Goal: Task Accomplishment & Management: Complete application form

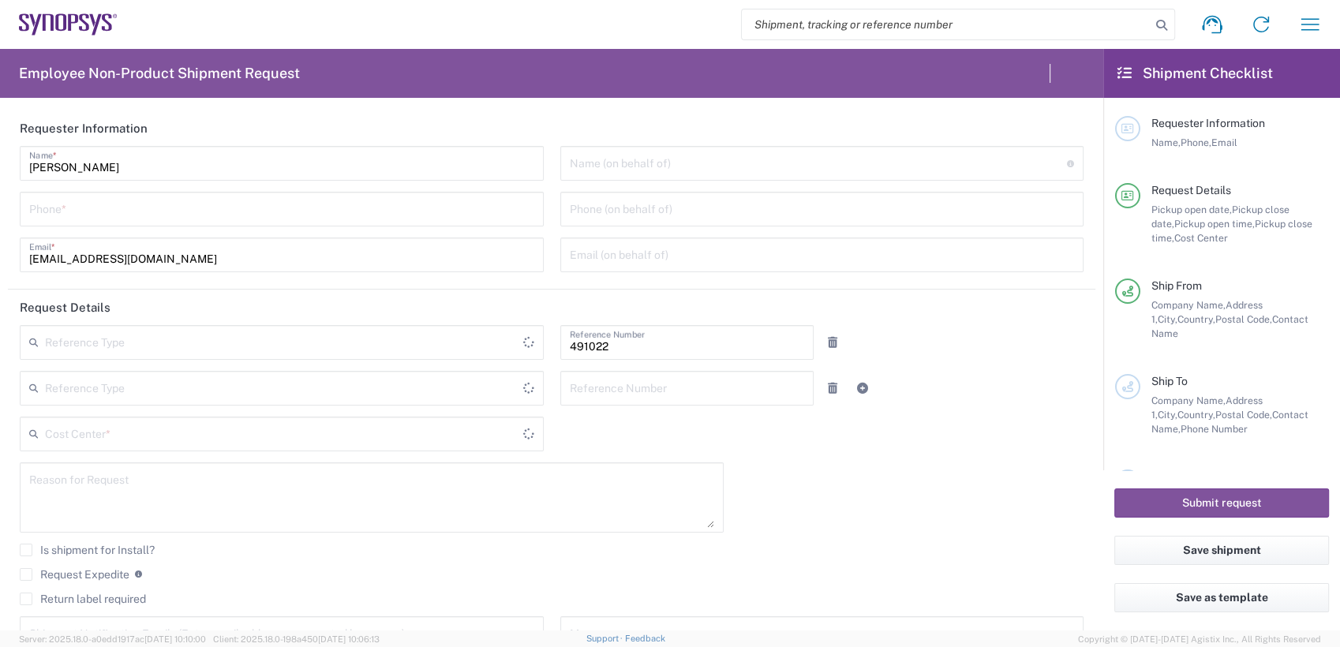
click at [896, 24] on input "search" at bounding box center [946, 24] width 409 height 30
type input "Department"
type input "IN51, SDG, M, ZebuOp 491022"
paste input "56690130"
type input "56690130"
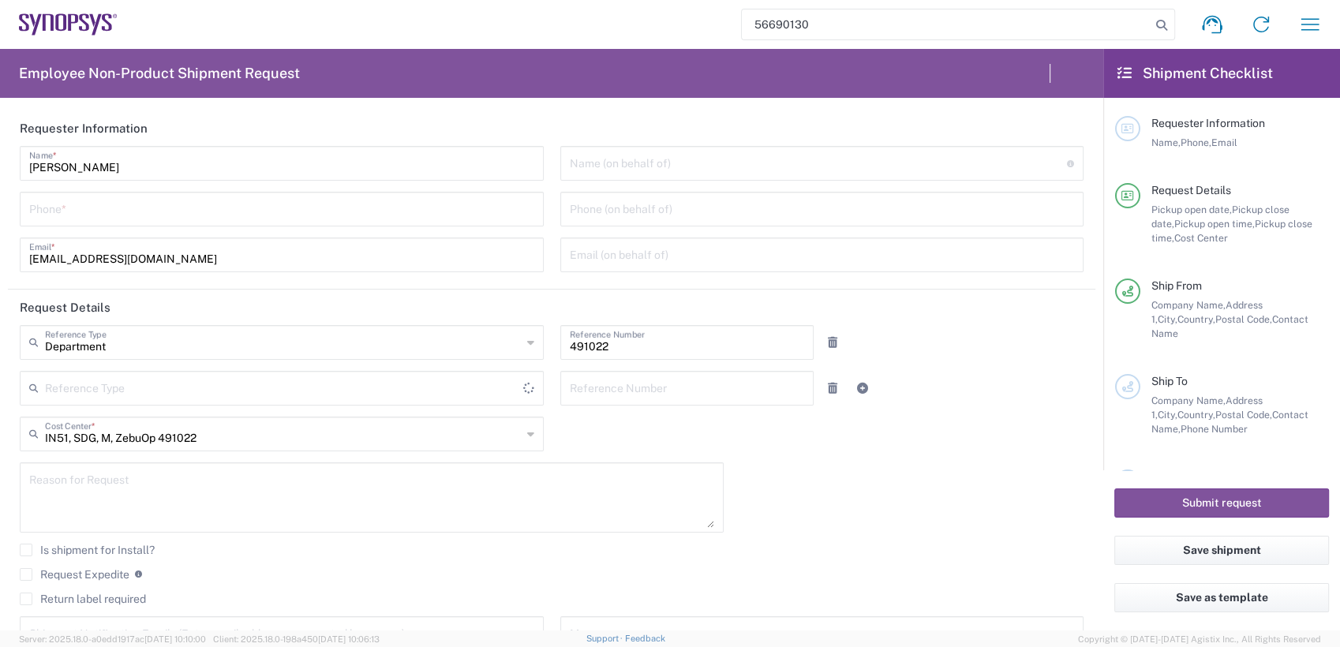
type input "Delivered at Place"
type input "Telangana"
type input "India"
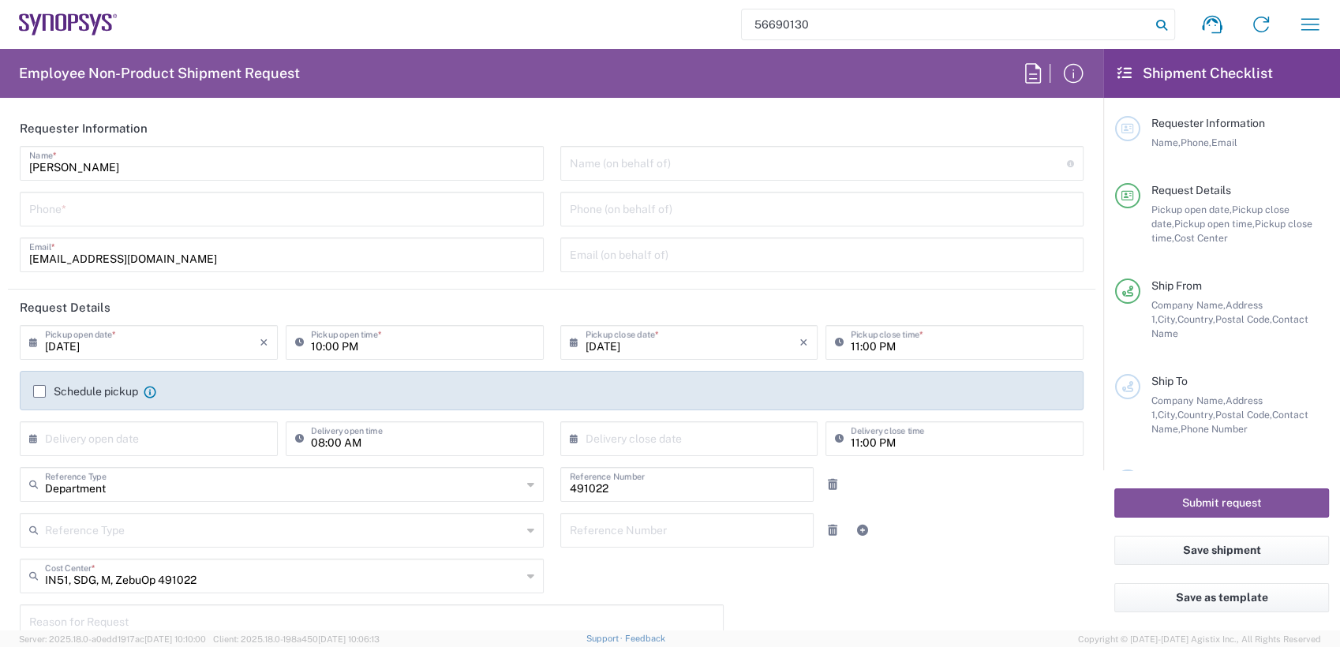
type input "India"
type input "56690130"
click at [1159, 22] on icon at bounding box center [1162, 25] width 22 height 22
type input "Hyderabad IN09"
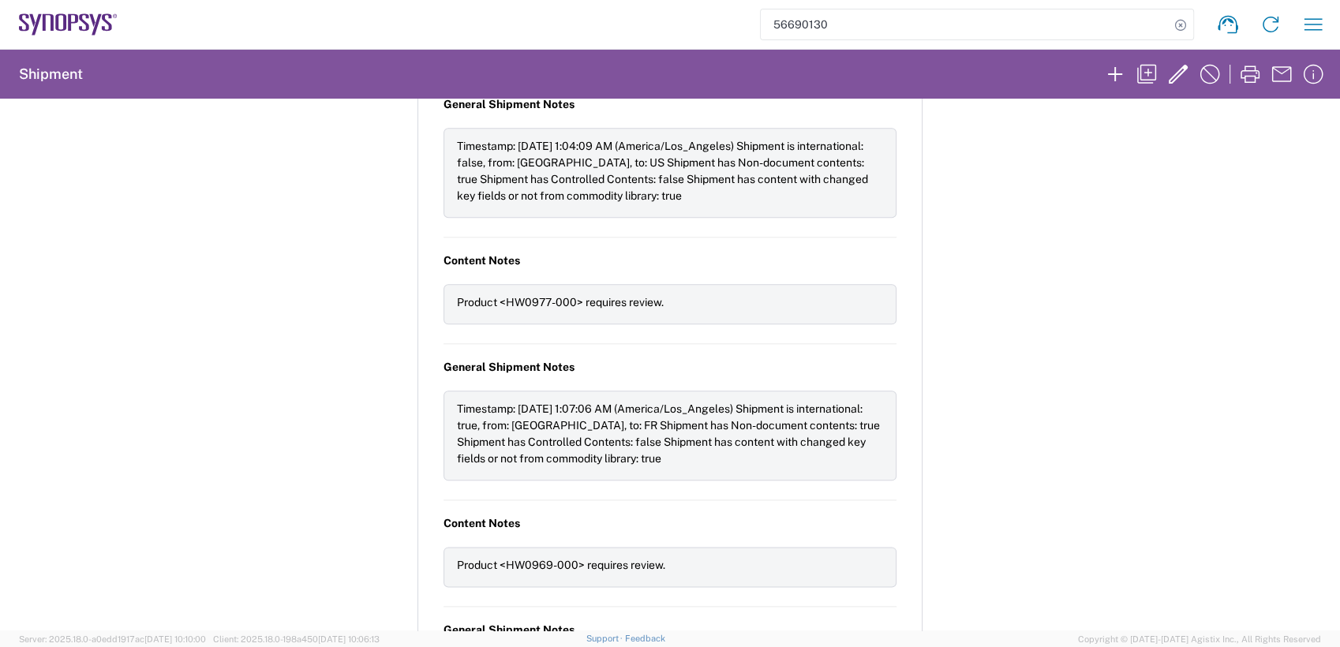
scroll to position [2455, 0]
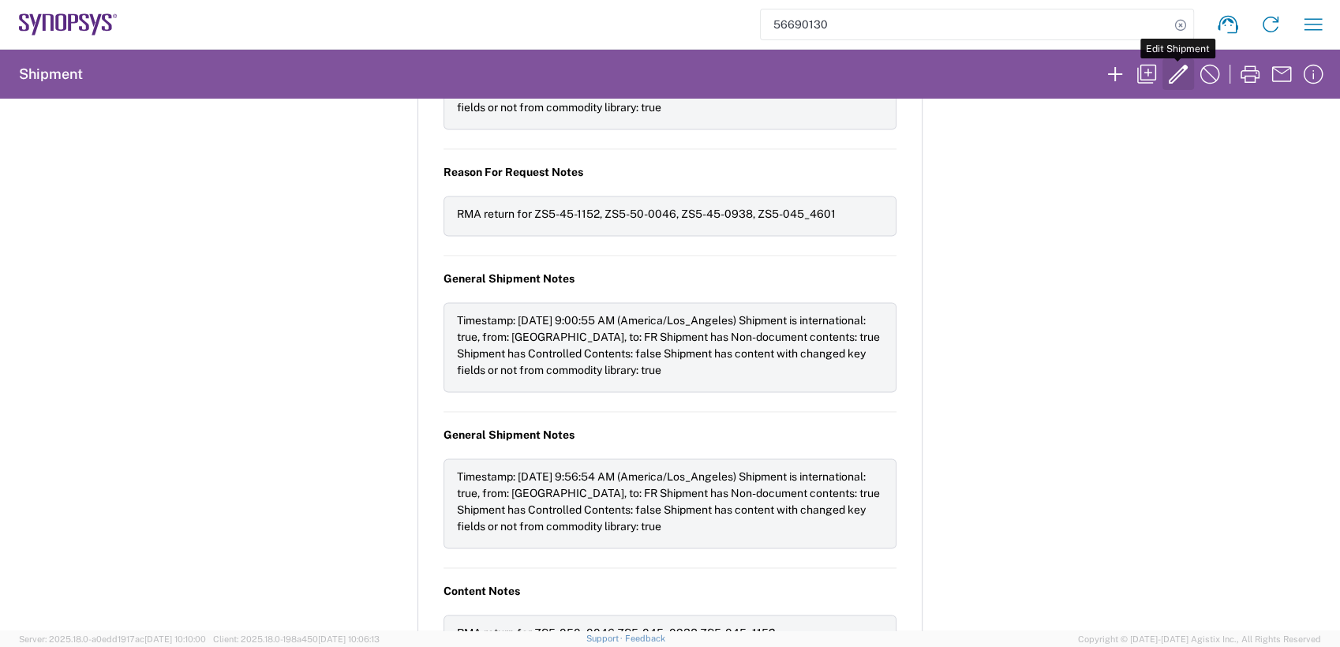
click at [1174, 75] on icon "button" at bounding box center [1178, 74] width 19 height 19
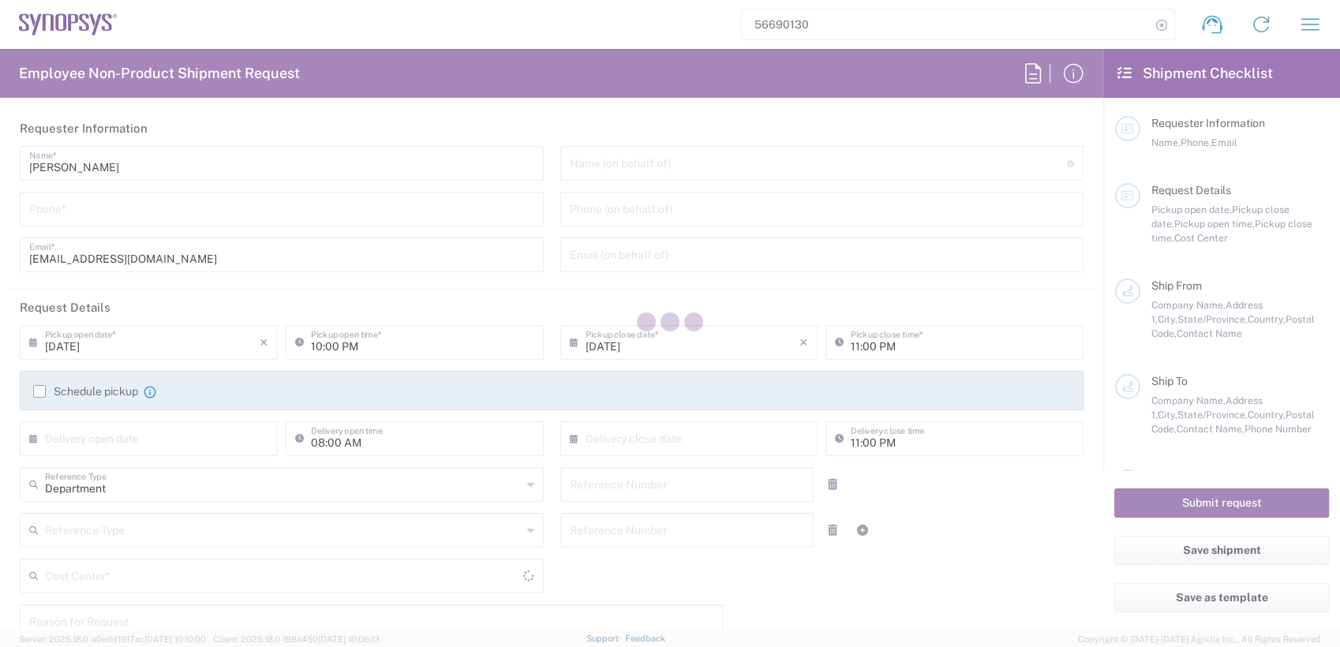
type input "Nicolas Tomaro"
type input "2797329134"
type input "ntomaro@synopsys.com"
type input "12:00 PM"
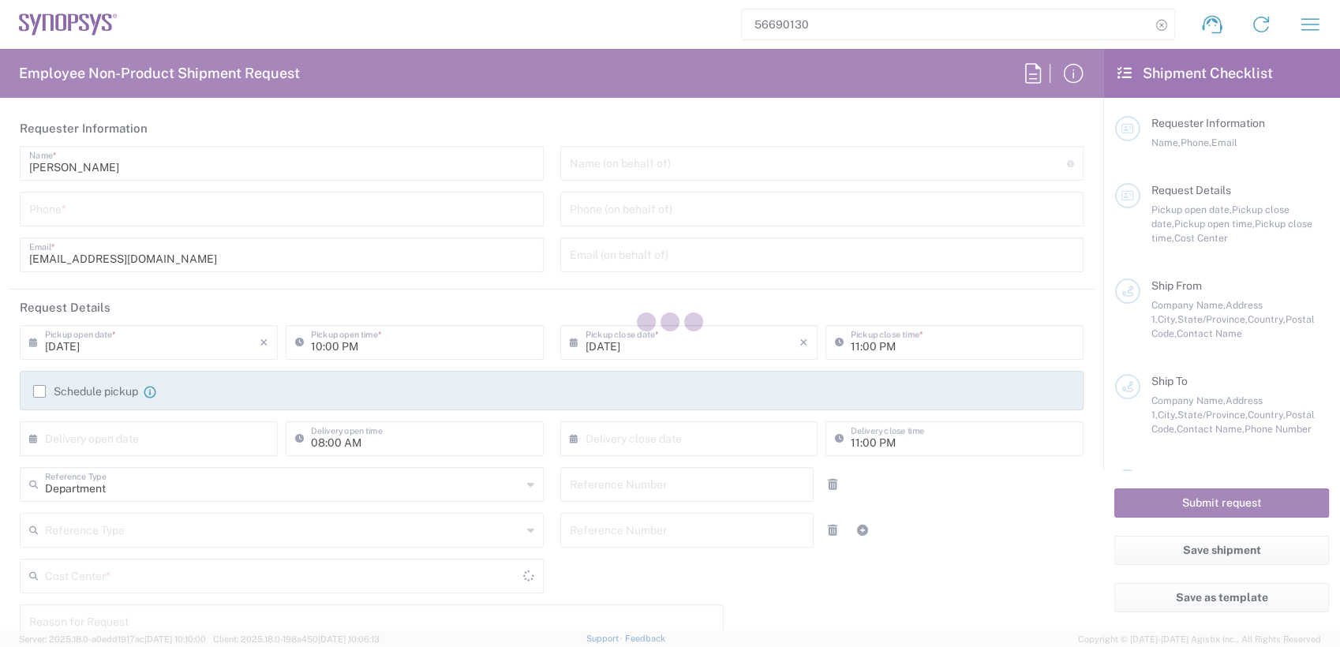
type input "02:00 PM"
type input "09/10/2025"
type input "04:00 PM"
type input "111645"
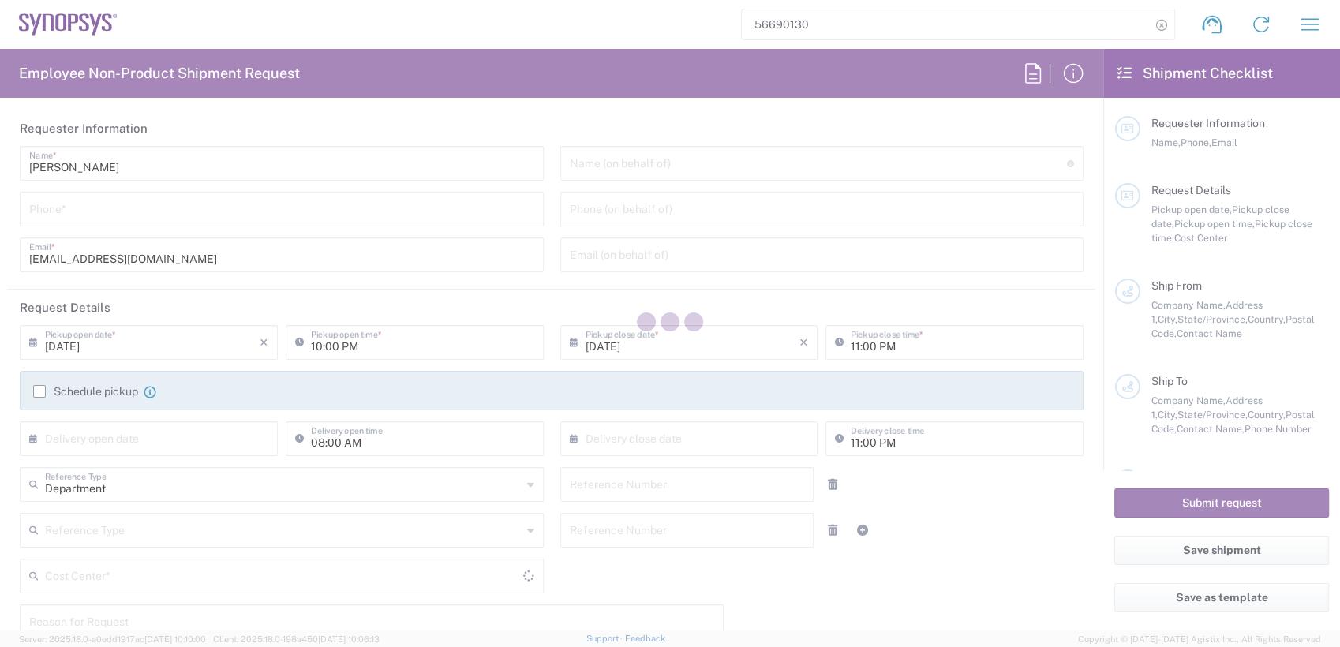
type textarea "RMA return for ZS5-45-1152, ZS5-50-0046, ZS5-45-0938"
type textarea "ntomaro@synopsys.com, anoopade@synopsys.com"
type input "Intel Folsom"
type input "1900 Prairie City Rd"
type input "FM6 Dock"
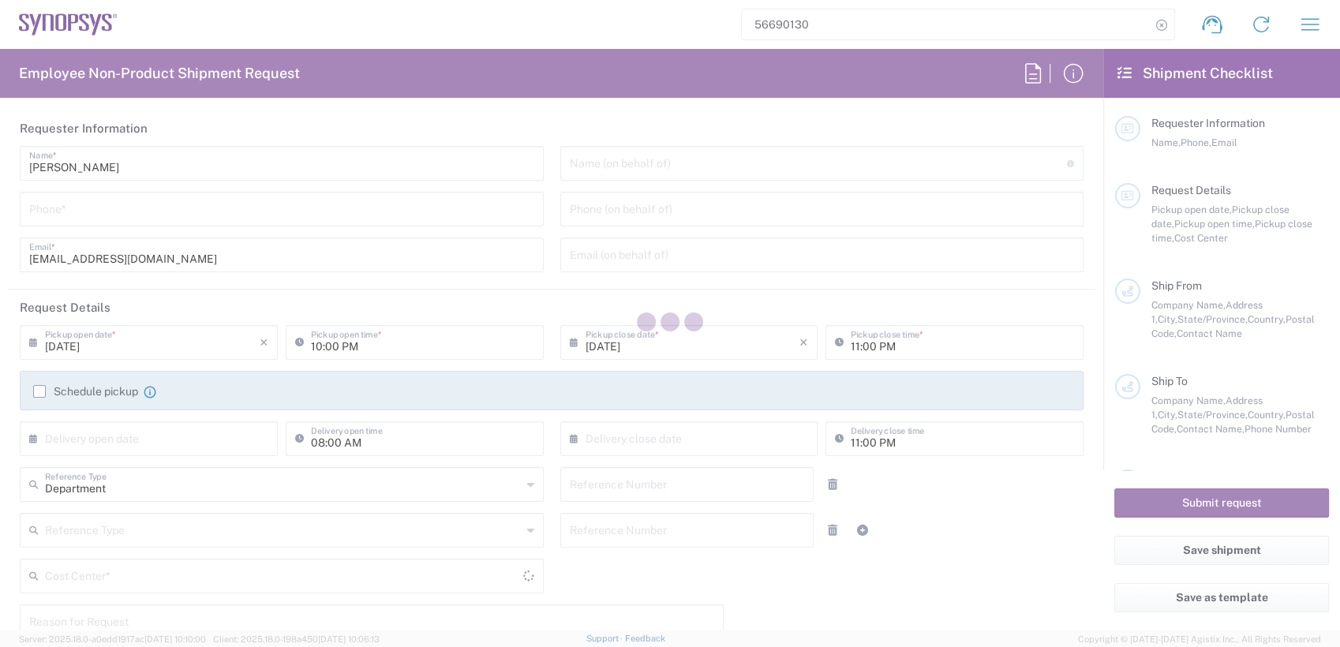
type input "Folsom"
type input "95630"
type input "Nicolas Z. Tomaro"
type input "2797329134"
type input "hnguy@synopsys.com"
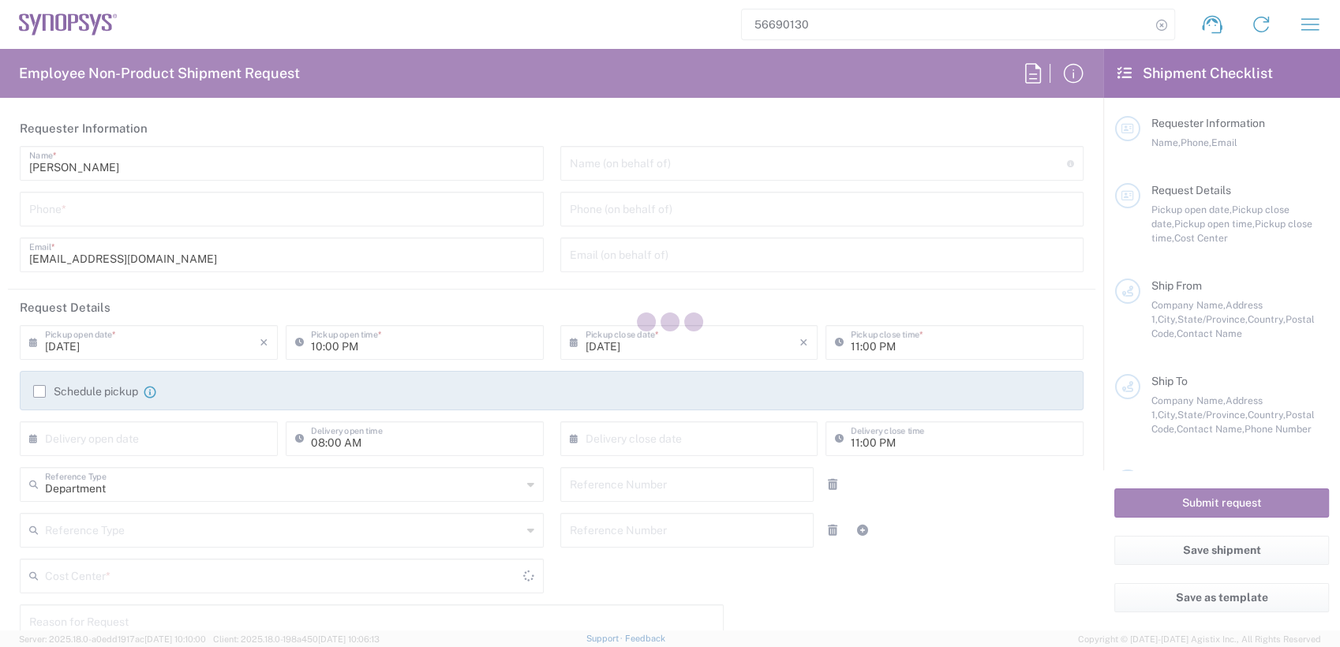
type input "Synopsys Emulation and Verification"
type input "6 rue du Verseau"
type input "Rungis"
type input "France"
type input "94150"
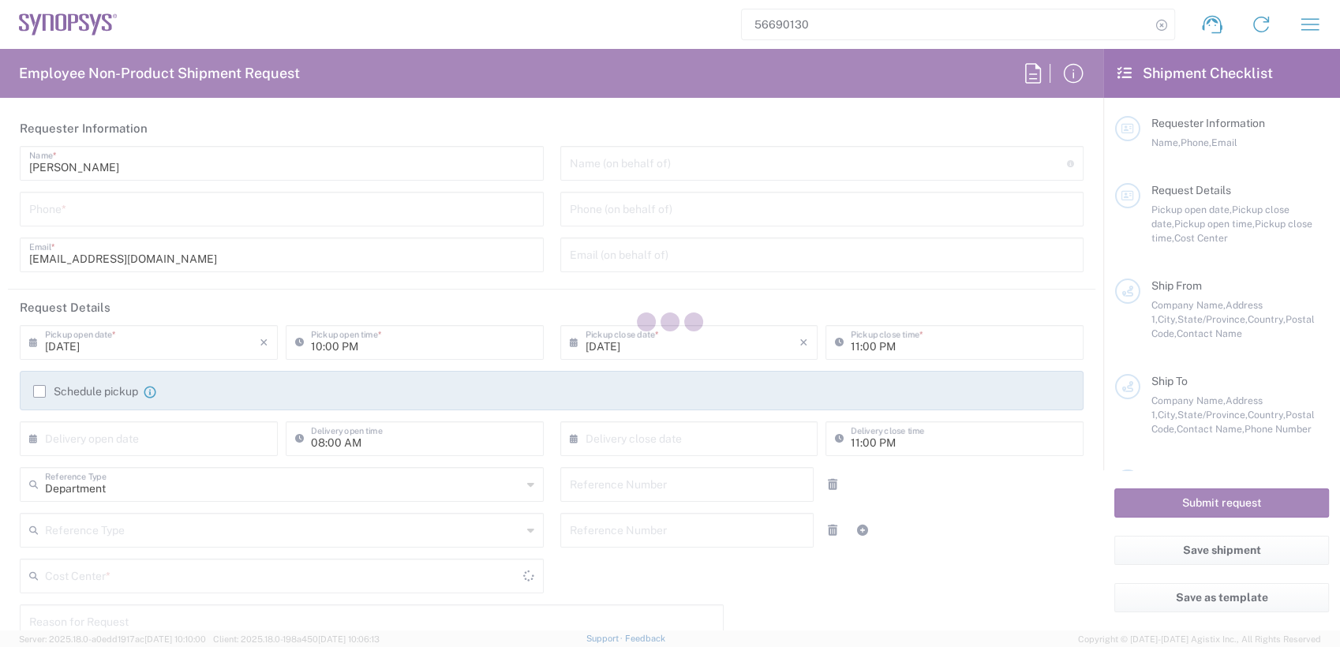
type input "Said R'Kiki"
type input "33189961070"
type input "said@synopsys.com"
type input "ATTn Synopsys - Nicolas Tomaro"
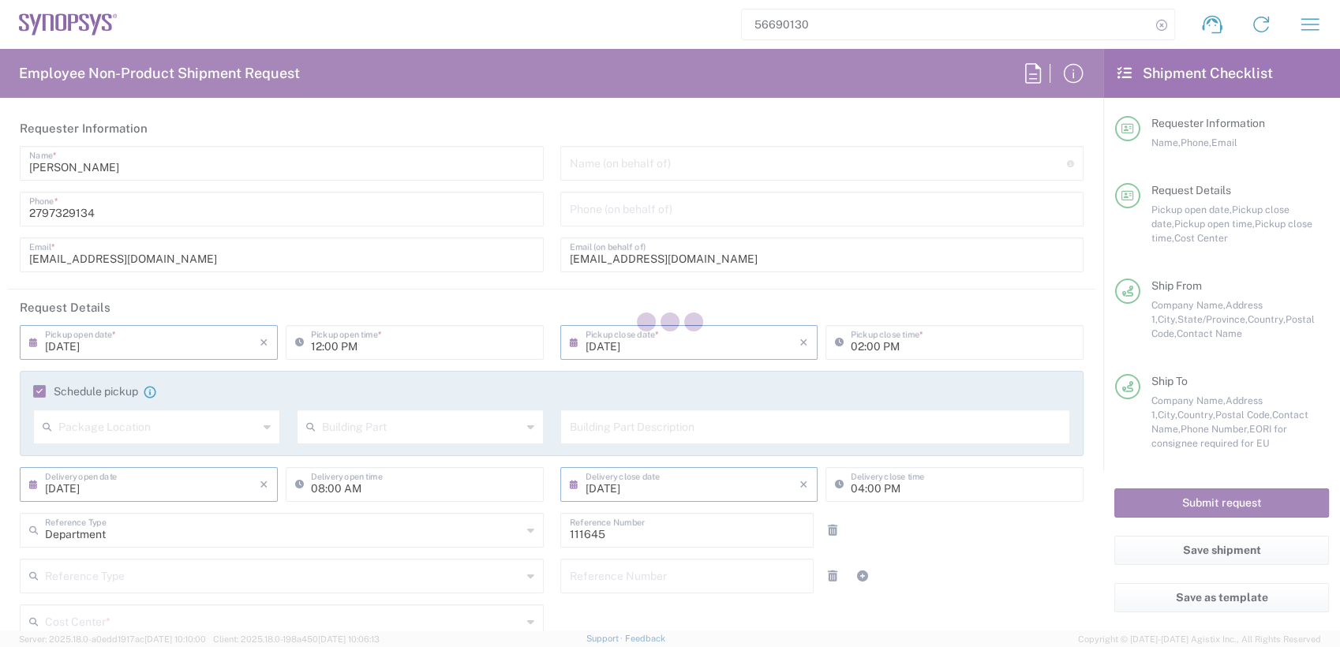
type input "California"
type input "Pallet(s) Standard (Not Stackable)"
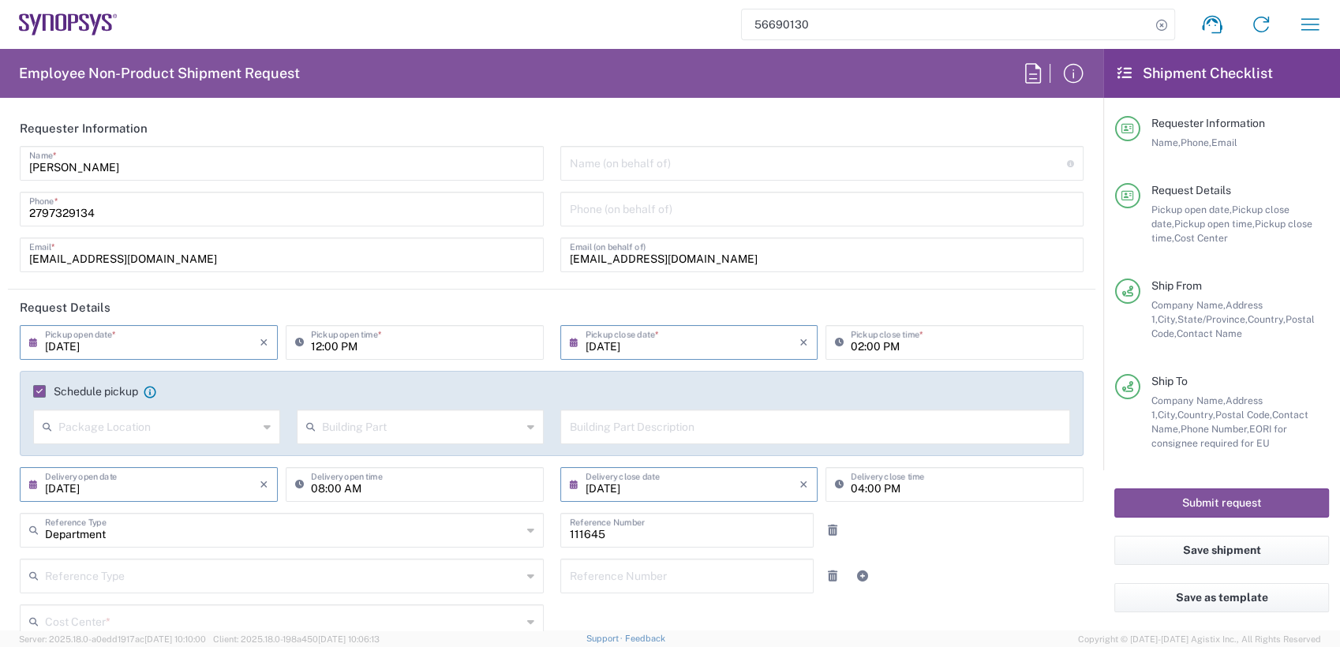
type input "US01, Biz Apps, Sales, Fin, & Mfg aps 111645"
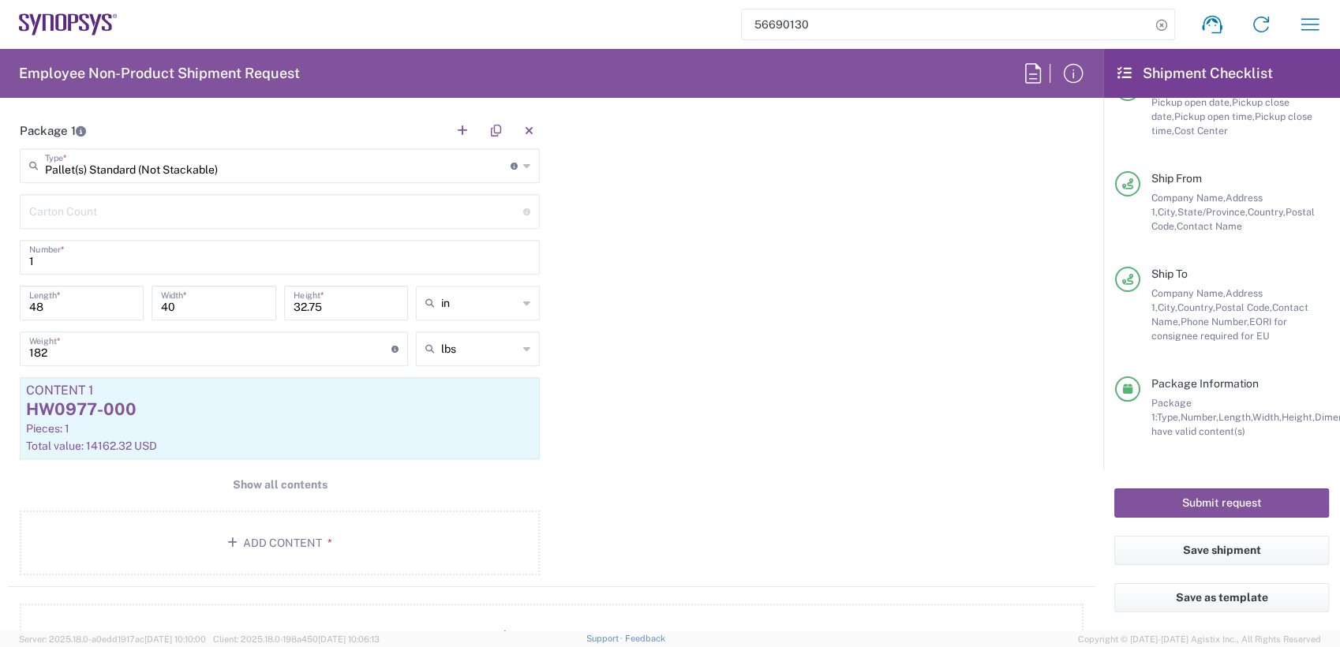
scroll to position [1582, 0]
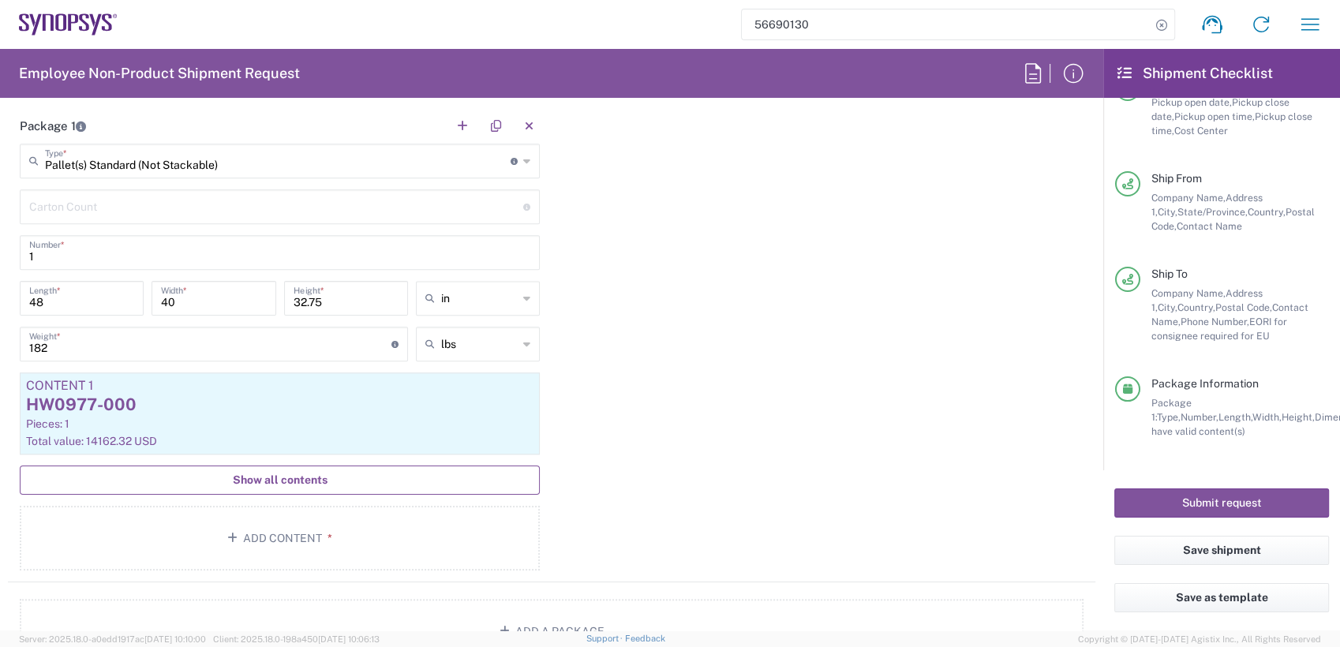
click at [278, 474] on span "Show all contents" at bounding box center [280, 480] width 95 height 15
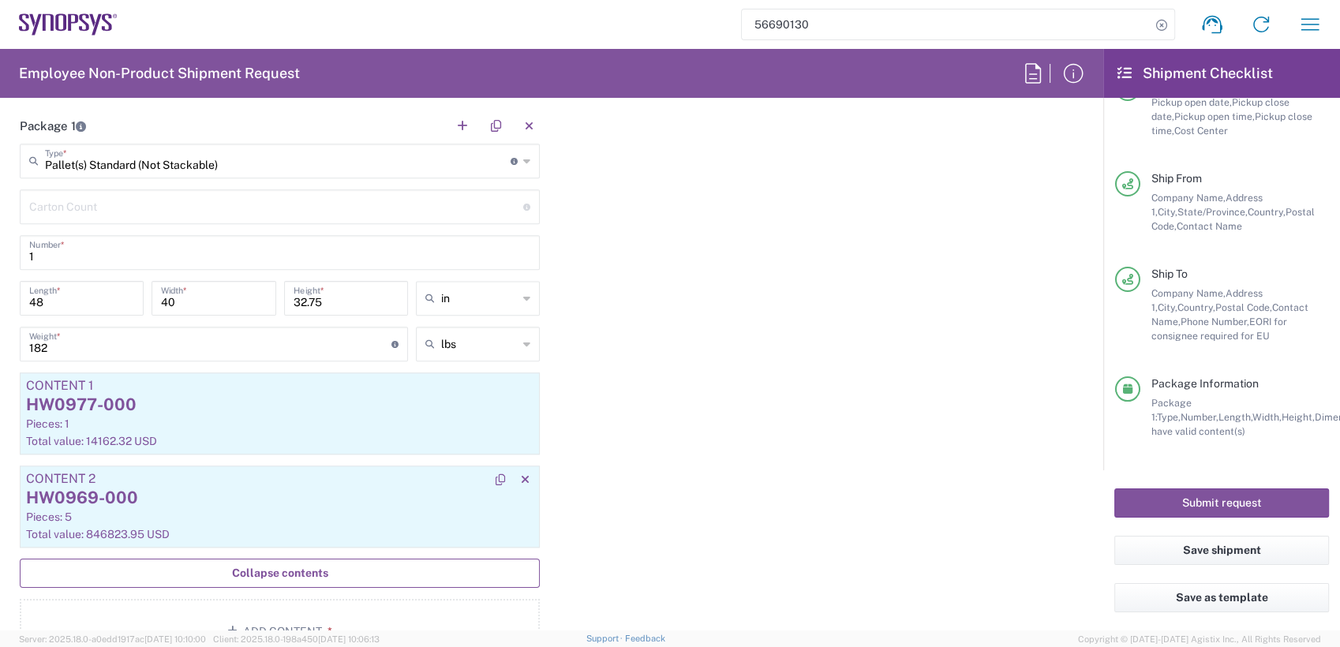
click at [191, 512] on div "Pieces: 5" at bounding box center [280, 517] width 508 height 14
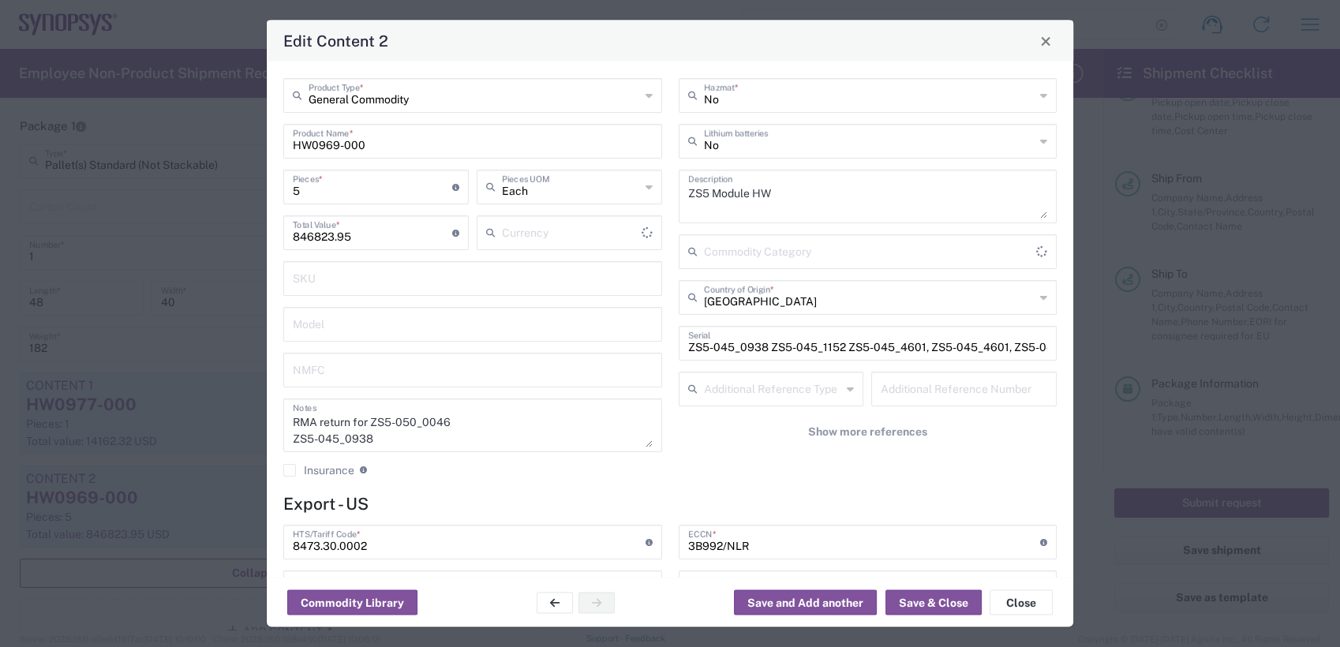
type input "US Dollar"
type input "NLR - No License Required"
type input "BIS"
drag, startPoint x: 924, startPoint y: 344, endPoint x: 1003, endPoint y: 344, distance: 78.9
click at [1003, 344] on input "ZS5-045_0938 ZS5-045_1152 ZS5-045_4601, ZS5-045_4601, ZS5-045_0293" at bounding box center [868, 342] width 360 height 28
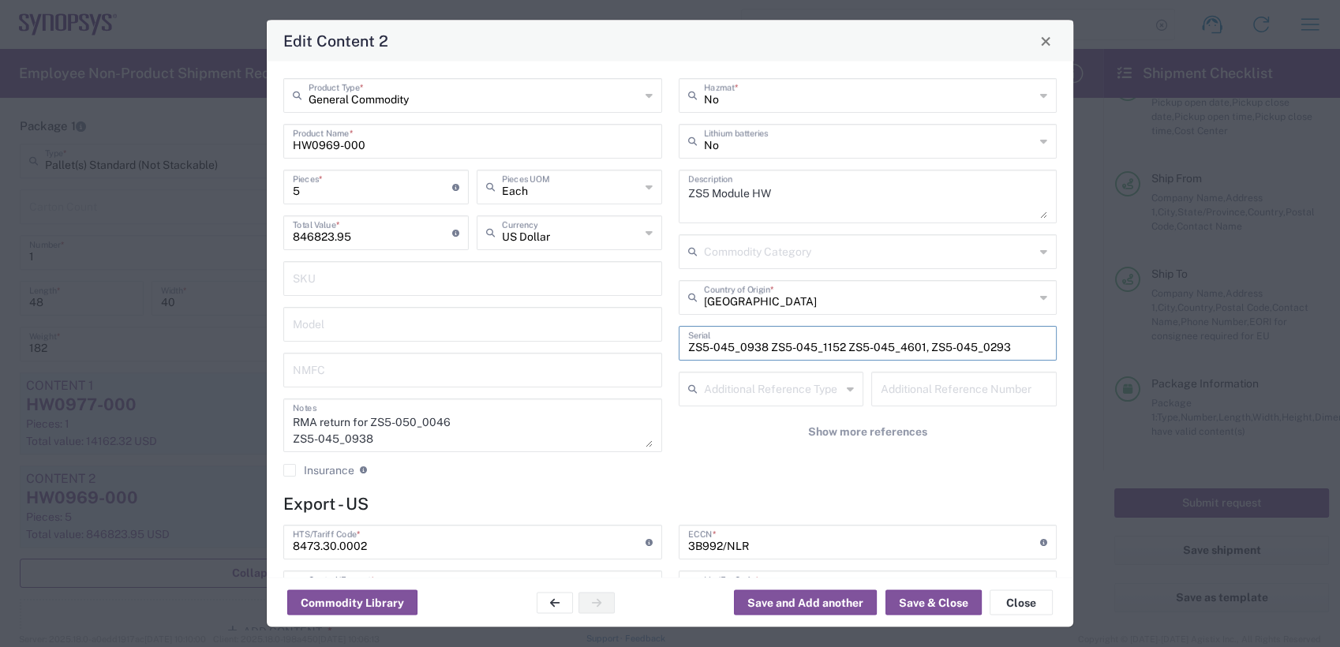
click at [1017, 340] on input "ZS5-045_0938 ZS5-045_1152 ZS5-045_4601, ZS5-045_0293" at bounding box center [868, 342] width 360 height 28
type input "ZS5-045_0938 ZS5-045_1152 ZS5-045_4601, ZS5-045_0293"
drag, startPoint x: 316, startPoint y: 193, endPoint x: 185, endPoint y: 193, distance: 131.8
click at [204, 193] on div "Edit Content 2 General Commodity Product Type * HW0969-000 Product Name * 5 Pie…" at bounding box center [670, 323] width 1340 height 647
type input "4"
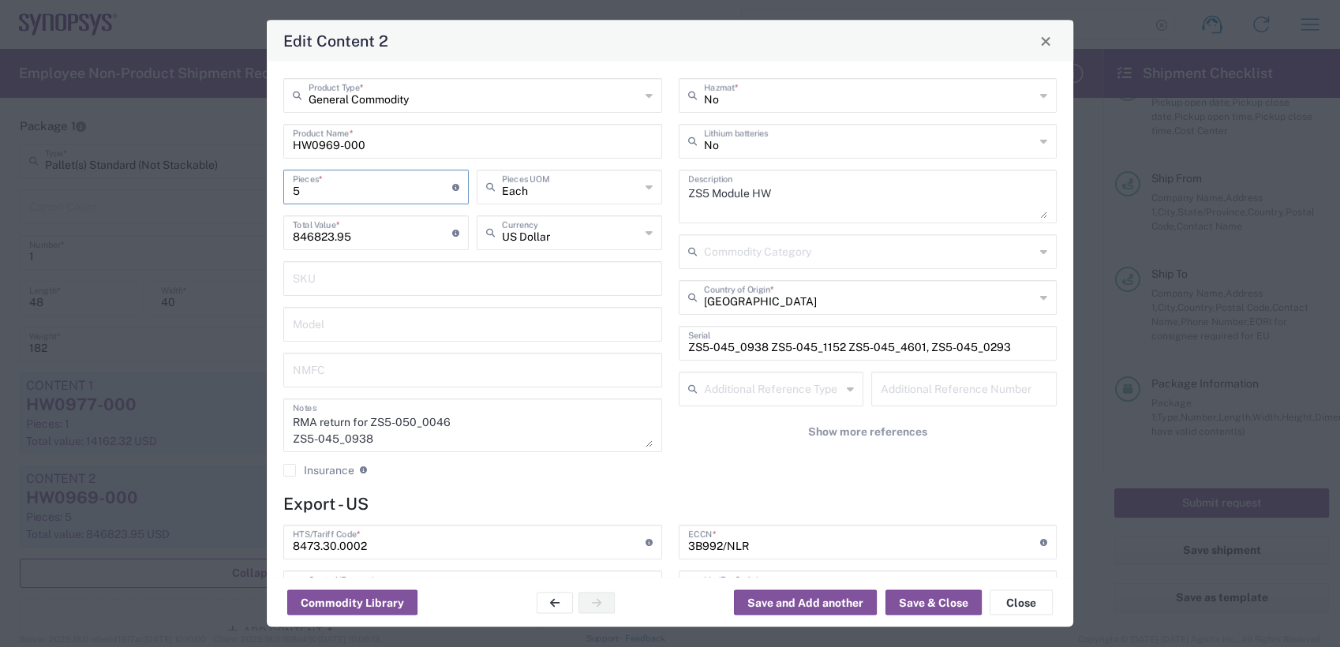
type input "677459.16"
type input "4"
drag, startPoint x: 365, startPoint y: 235, endPoint x: 82, endPoint y: 215, distance: 283.3
click at [86, 213] on div "Edit Content 2 General Commodity Product Type * HW0969-000 Product Name * 4 Pie…" at bounding box center [670, 323] width 1340 height 647
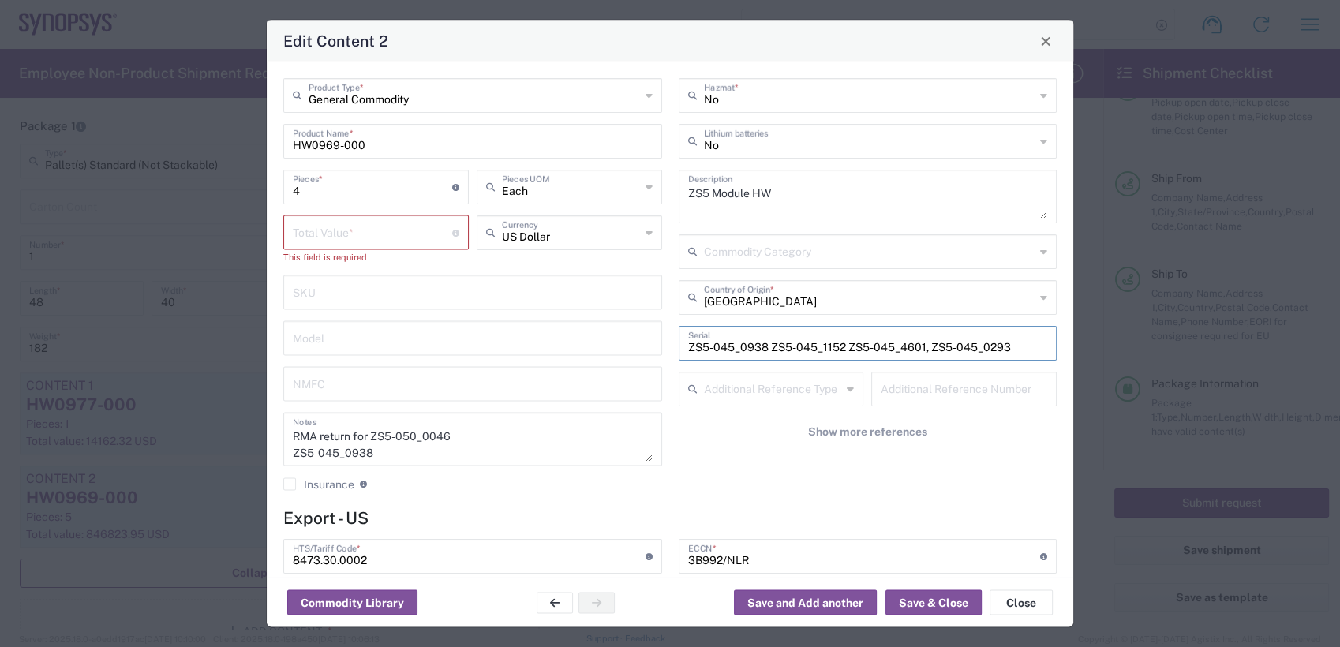
drag, startPoint x: 1013, startPoint y: 350, endPoint x: 657, endPoint y: 347, distance: 356.8
click at [657, 347] on div "General Commodity Product Type * HW0969-000 Product Name * 4 Pieces * Number of…" at bounding box center [670, 290] width 790 height 425
click at [366, 227] on input "number" at bounding box center [372, 232] width 159 height 28
paste input "225819.72"
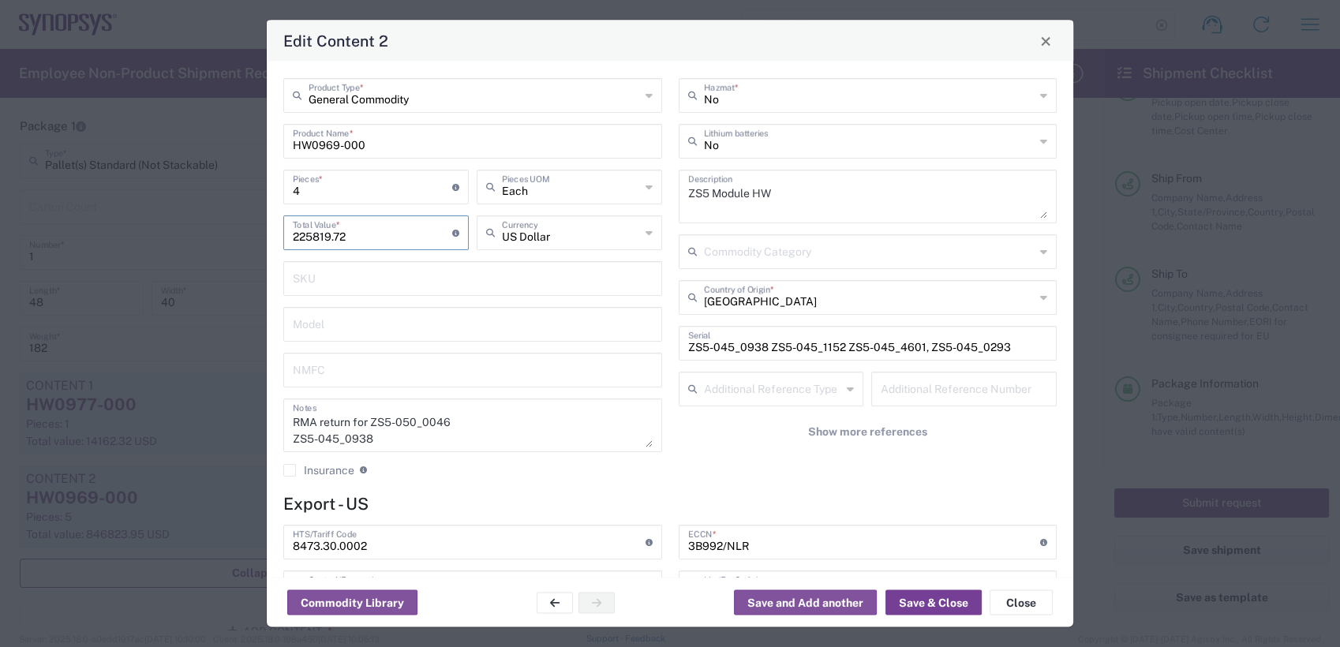
type input "225819.72"
click at [914, 605] on button "Save & Close" at bounding box center [934, 602] width 96 height 25
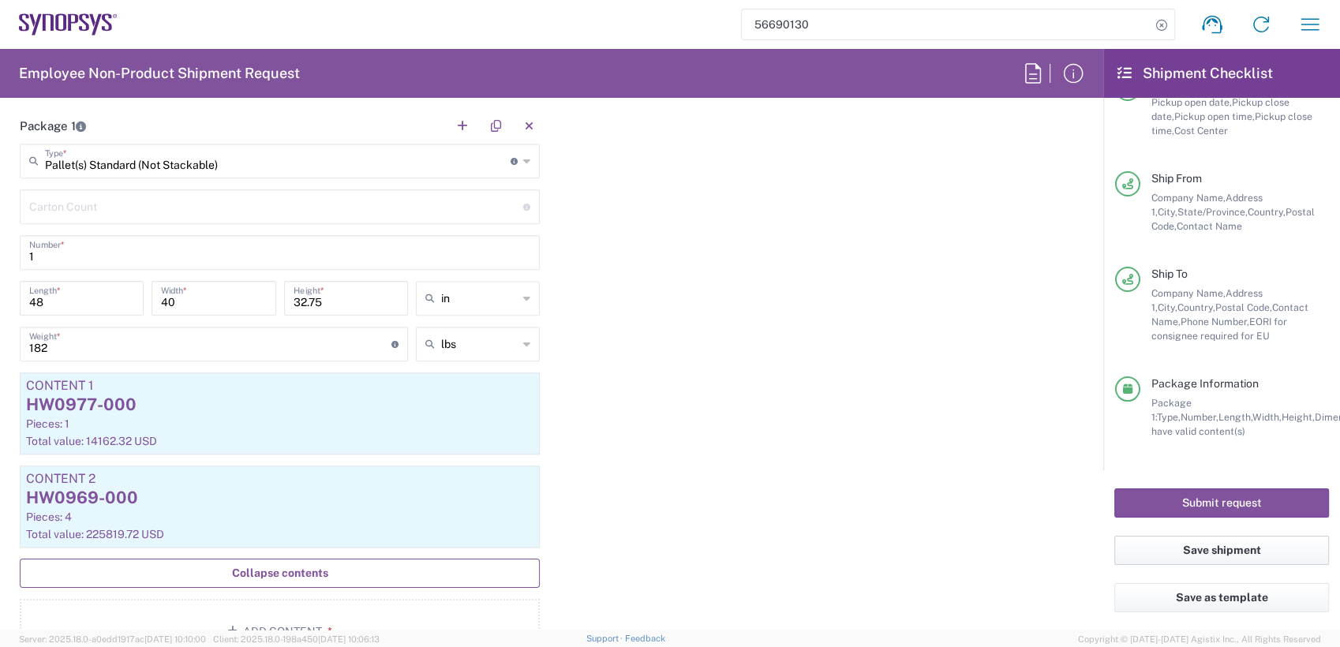
click at [1227, 552] on button "Save shipment" at bounding box center [1221, 550] width 215 height 29
